Goal: Information Seeking & Learning: Find specific fact

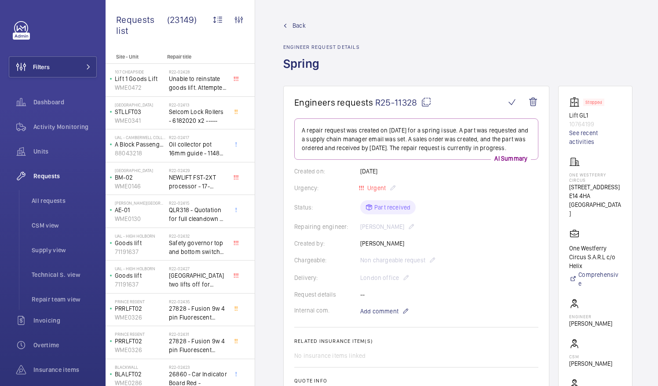
click at [426, 101] on mat-icon at bounding box center [426, 102] width 11 height 11
drag, startPoint x: 579, startPoint y: 173, endPoint x: 615, endPoint y: 158, distance: 39.6
click at [615, 158] on div "One Westferry Circus 1 Westferry Circus E14 4HA LONDON" at bounding box center [595, 187] width 52 height 61
drag, startPoint x: 579, startPoint y: 173, endPoint x: 615, endPoint y: 181, distance: 36.9
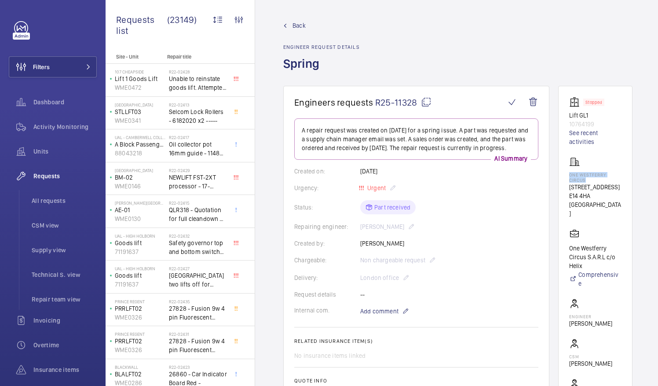
click at [615, 181] on wm-front-card "Stopped Lift GL1 10764199 See recent activities One Westferry Circus 1 Westferr…" at bounding box center [595, 261] width 74 height 351
drag, startPoint x: 615, startPoint y: 181, endPoint x: 583, endPoint y: 178, distance: 31.9
copy p "One Westferry Circus"
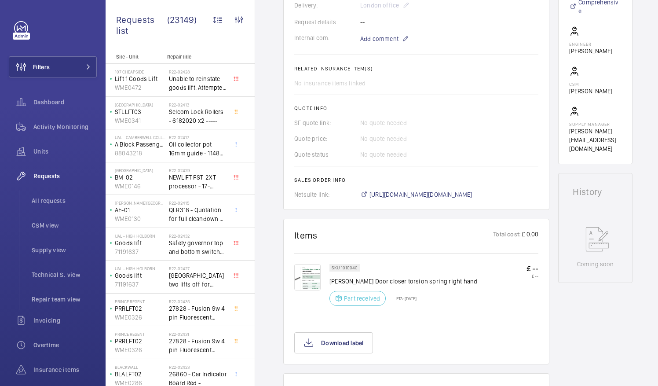
scroll to position [273, 0]
drag, startPoint x: 357, startPoint y: 278, endPoint x: 388, endPoint y: 278, distance: 30.4
click at [388, 278] on p "Schindler Door closer torsion spring right hand" at bounding box center [404, 280] width 148 height 9
drag, startPoint x: 388, startPoint y: 278, endPoint x: 380, endPoint y: 278, distance: 7.9
copy p "Door closer"
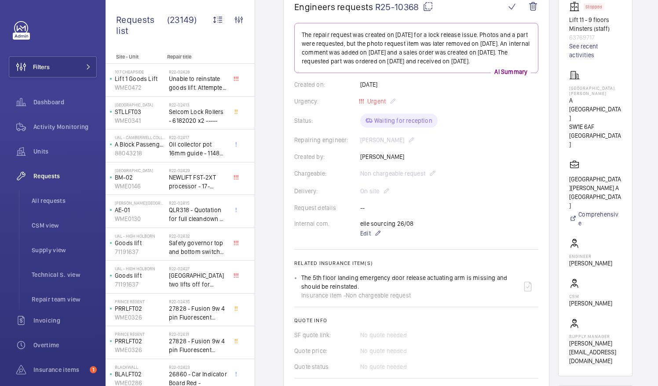
scroll to position [95, 0]
click at [429, 7] on mat-icon at bounding box center [428, 7] width 11 height 11
drag, startPoint x: 580, startPoint y: 87, endPoint x: 595, endPoint y: 94, distance: 16.5
click at [595, 94] on p "[GEOGRAPHIC_DATA][PERSON_NAME]" at bounding box center [595, 91] width 52 height 11
drag, startPoint x: 595, startPoint y: 94, endPoint x: 586, endPoint y: 94, distance: 8.8
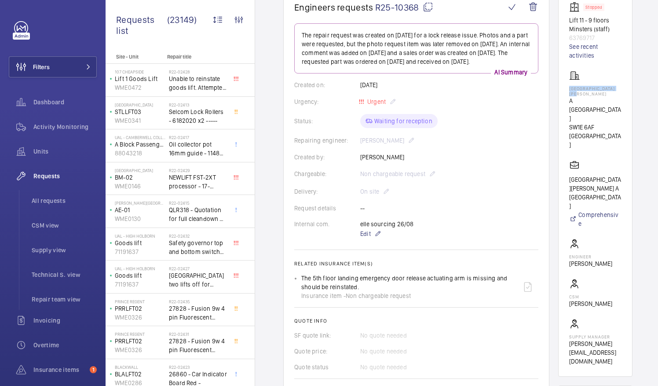
copy p "[GEOGRAPHIC_DATA][PERSON_NAME]"
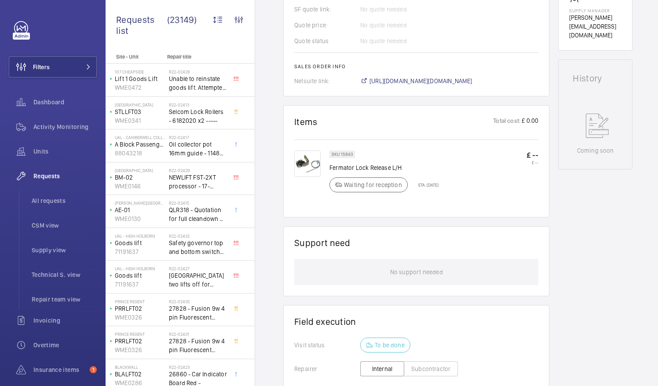
scroll to position [421, 0]
drag, startPoint x: 330, startPoint y: 164, endPoint x: 390, endPoint y: 167, distance: 60.4
click at [390, 167] on p "Fermator Lock Release L/H" at bounding box center [384, 167] width 109 height 9
drag, startPoint x: 390, startPoint y: 167, endPoint x: 382, endPoint y: 167, distance: 7.9
copy p "Fermator Lock Release"
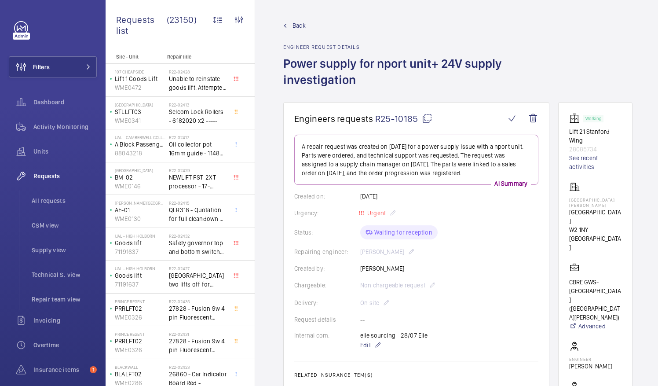
click at [427, 117] on mat-icon at bounding box center [427, 118] width 11 height 11
drag, startPoint x: 580, startPoint y: 199, endPoint x: 622, endPoint y: 201, distance: 42.3
click at [622, 201] on p "St Mary Hospital" at bounding box center [595, 202] width 52 height 11
drag, startPoint x: 622, startPoint y: 201, endPoint x: 615, endPoint y: 201, distance: 6.6
copy p "St Mary Hospital"
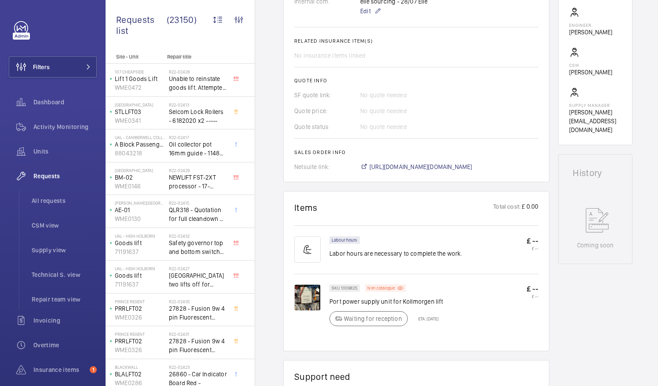
scroll to position [402, 0]
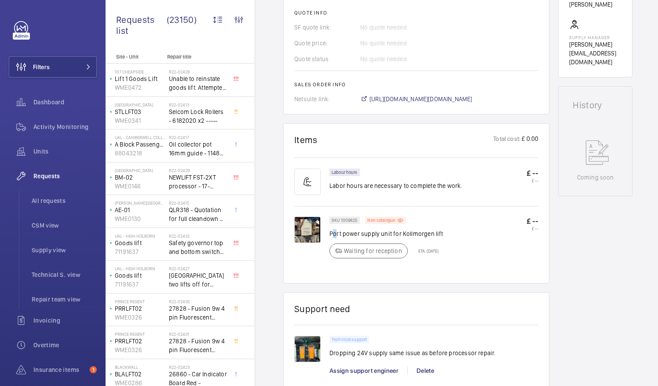
drag, startPoint x: 331, startPoint y: 233, endPoint x: 337, endPoint y: 232, distance: 5.7
click at [337, 232] on p "Port power supply unit for Kollmorgen lift" at bounding box center [387, 233] width 114 height 9
drag, startPoint x: 337, startPoint y: 232, endPoint x: 360, endPoint y: 232, distance: 23.3
click at [360, 232] on div "SKU 1009825 Non catalogue Port power supply unit for Kollmorgen lift Waiting fo…" at bounding box center [416, 244] width 244 height 56
drag, startPoint x: 360, startPoint y: 232, endPoint x: 462, endPoint y: 241, distance: 102.8
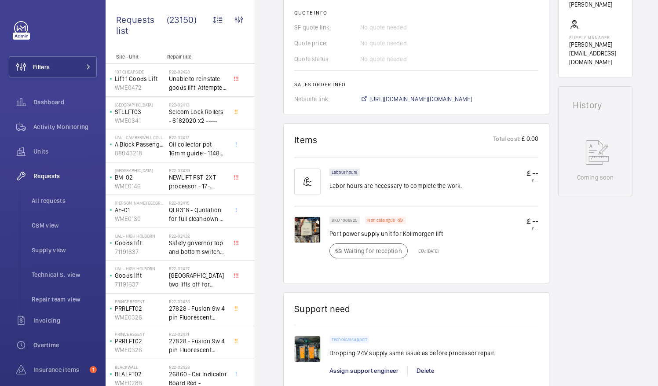
click at [462, 241] on div "SKU 1009825 Non catalogue Port power supply unit for Kollmorgen lift Waiting fo…" at bounding box center [434, 239] width 209 height 47
drag, startPoint x: 439, startPoint y: 233, endPoint x: 330, endPoint y: 233, distance: 109.5
click at [330, 233] on p "Port power supply unit for Kollmorgen lift" at bounding box center [387, 233] width 114 height 9
click at [330, 233] on div "SKU 1009825 Non catalogue Port power supply unit for Kollmorgen lift Waiting fo…" at bounding box center [416, 244] width 244 height 56
click at [474, 230] on div "SKU 1009825 Non catalogue Port power supply unit for Kollmorgen lift Waiting fo…" at bounding box center [434, 239] width 209 height 47
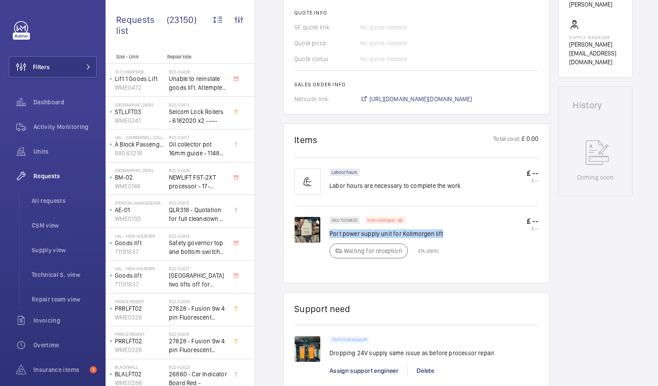
drag, startPoint x: 330, startPoint y: 231, endPoint x: 440, endPoint y: 235, distance: 109.6
click at [440, 235] on p "Port power supply unit for Kollmorgen lift" at bounding box center [387, 233] width 114 height 9
drag, startPoint x: 440, startPoint y: 235, endPoint x: 432, endPoint y: 234, distance: 7.1
copy p "Port power supply unit for Kollmorgen lift"
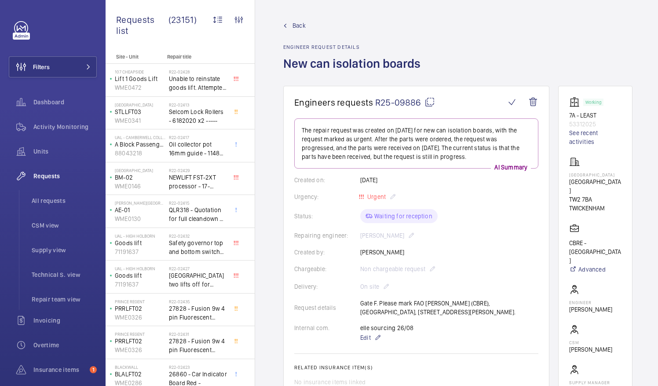
click at [427, 102] on mat-icon at bounding box center [430, 102] width 11 height 11
click at [579, 184] on p "Twickenham Stadium" at bounding box center [595, 186] width 52 height 18
drag, startPoint x: 580, startPoint y: 184, endPoint x: 602, endPoint y: 193, distance: 23.5
click at [602, 193] on p "Twickenham Stadium" at bounding box center [595, 186] width 52 height 18
drag, startPoint x: 602, startPoint y: 193, endPoint x: 590, endPoint y: 192, distance: 12.3
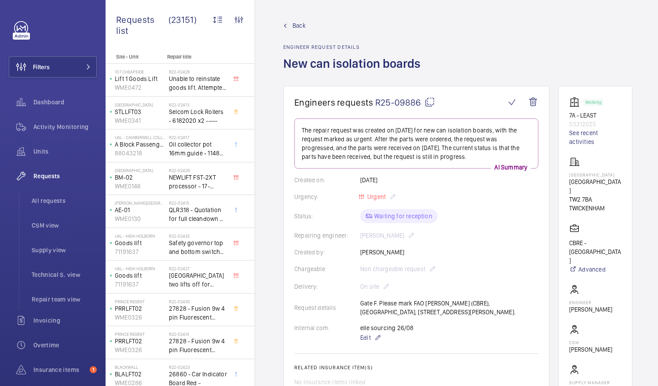
copy p "Twickenham Stadium"
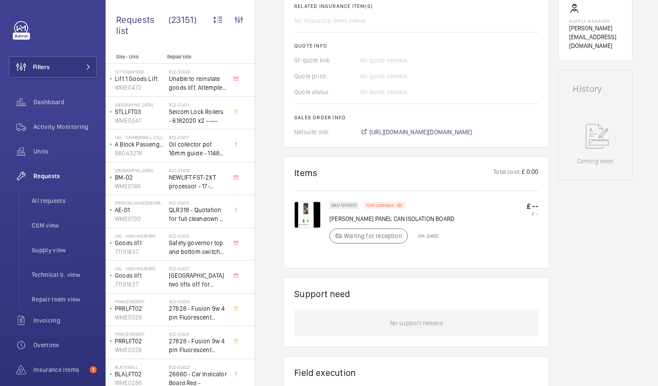
scroll to position [364, 0]
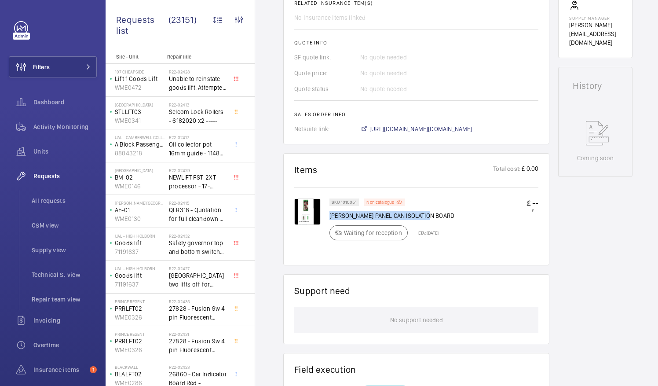
drag, startPoint x: 330, startPoint y: 214, endPoint x: 441, endPoint y: 211, distance: 110.9
click at [441, 211] on p "Lester PANEL CAN ISOLATION BOARD" at bounding box center [392, 215] width 125 height 9
drag, startPoint x: 441, startPoint y: 211, endPoint x: 417, endPoint y: 214, distance: 24.0
copy p "Lester PANEL CAN ISOLATION BOARD"
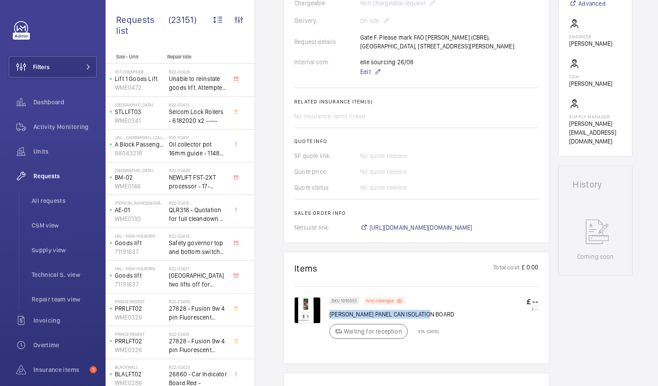
scroll to position [317, 0]
